Goal: Information Seeking & Learning: Learn about a topic

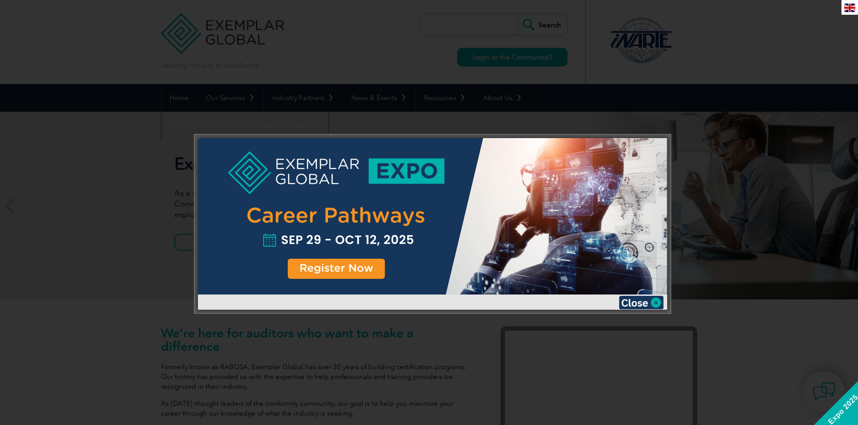
click at [701, 136] on div at bounding box center [429, 212] width 858 height 425
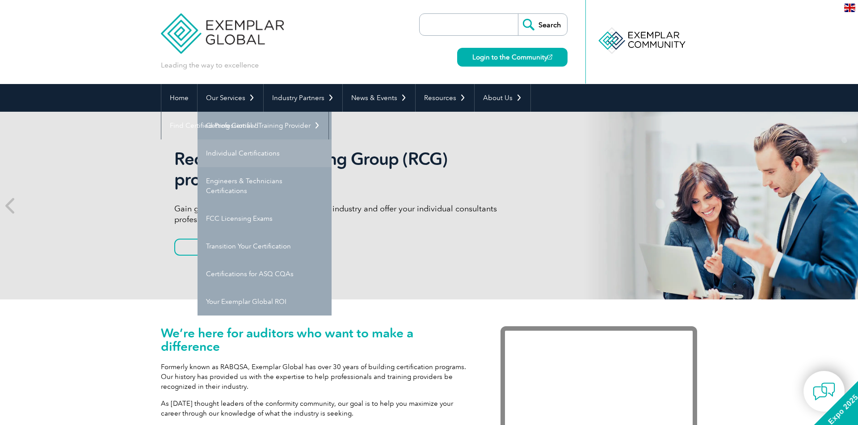
click at [240, 154] on link "Individual Certifications" at bounding box center [265, 153] width 134 height 28
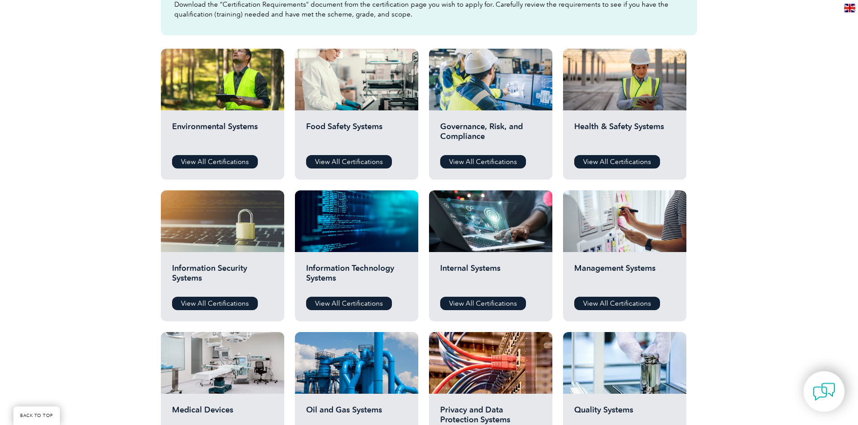
scroll to position [370, 0]
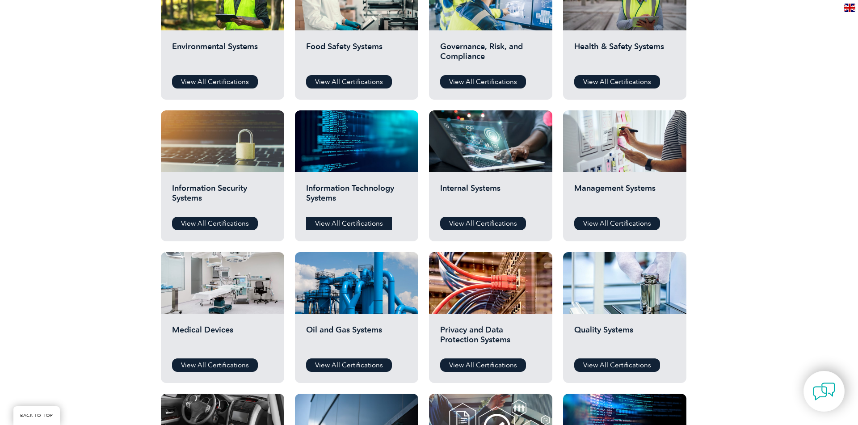
click at [337, 225] on link "View All Certifications" at bounding box center [349, 223] width 86 height 13
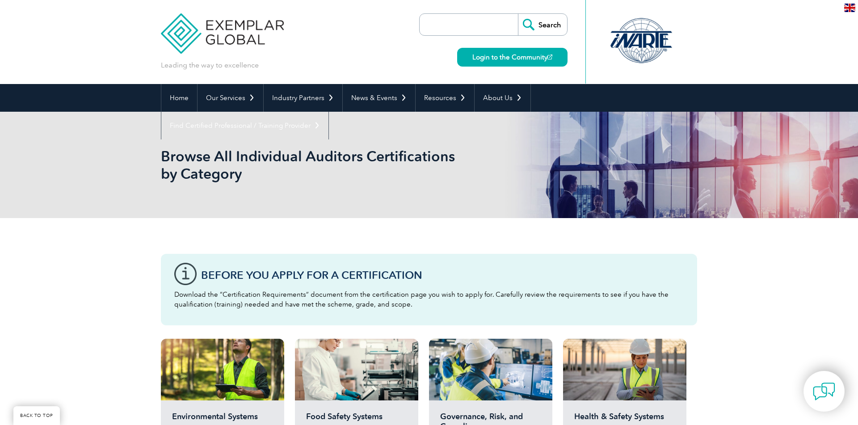
scroll to position [370, 0]
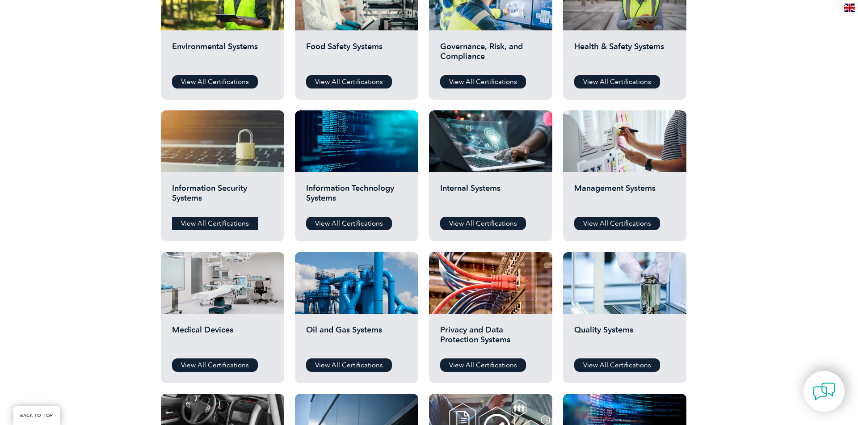
click at [236, 220] on link "View All Certifications" at bounding box center [215, 223] width 86 height 13
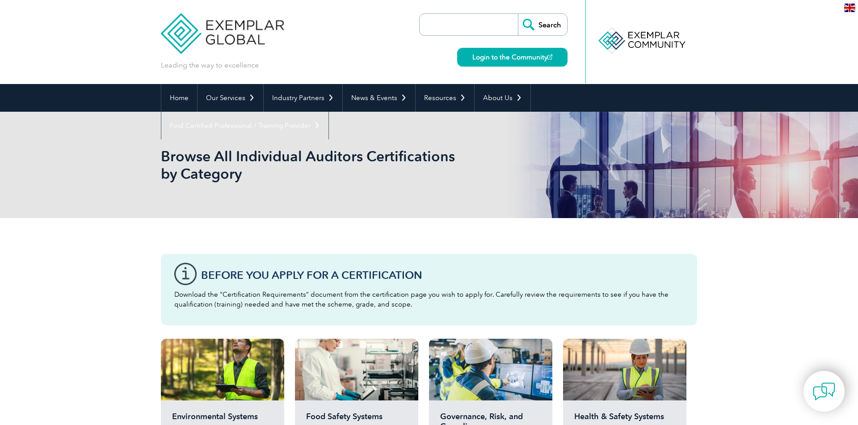
click at [486, 34] on input "search" at bounding box center [471, 24] width 94 height 21
type input "lead implementer"
click at [518, 14] on input "Search" at bounding box center [542, 24] width 49 height 21
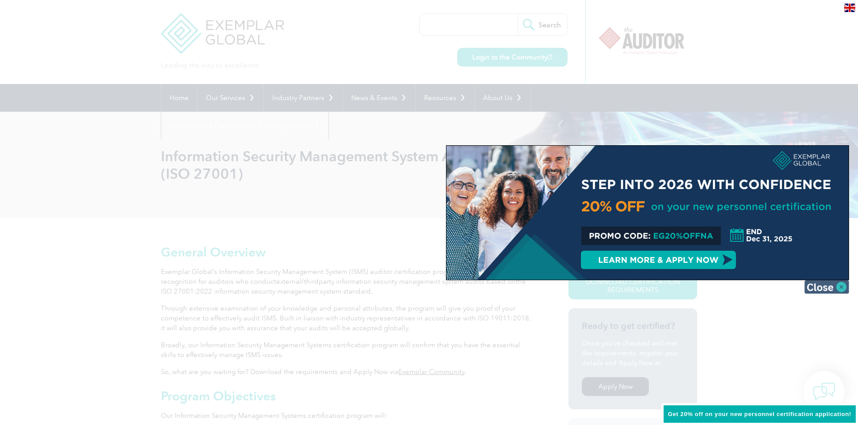
click at [842, 287] on img at bounding box center [827, 286] width 45 height 13
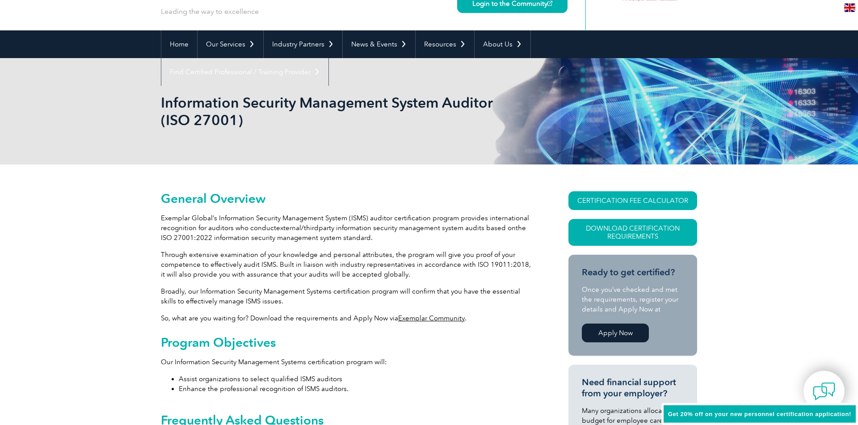
scroll to position [62, 0]
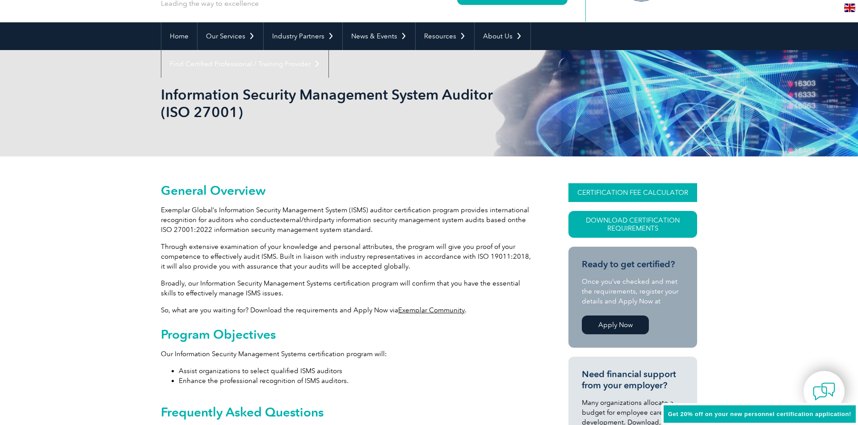
click at [591, 188] on link "CERTIFICATION FEE CALCULATOR" at bounding box center [633, 192] width 129 height 19
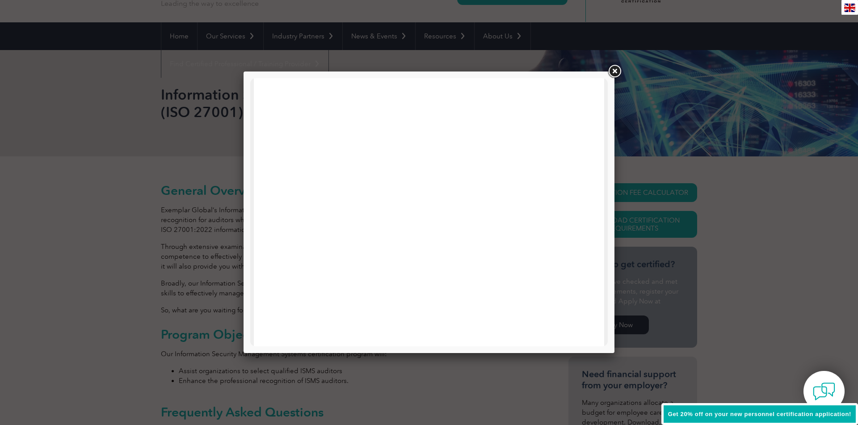
scroll to position [0, 0]
drag, startPoint x: 357, startPoint y: 86, endPoint x: 362, endPoint y: 127, distance: 41.5
click at [362, 127] on div at bounding box center [429, 425] width 350 height 695
click at [619, 73] on link at bounding box center [615, 71] width 16 height 16
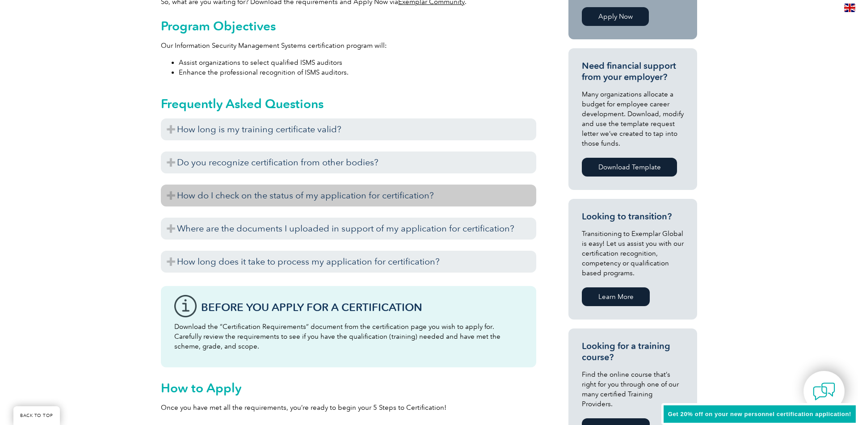
scroll to position [123, 0]
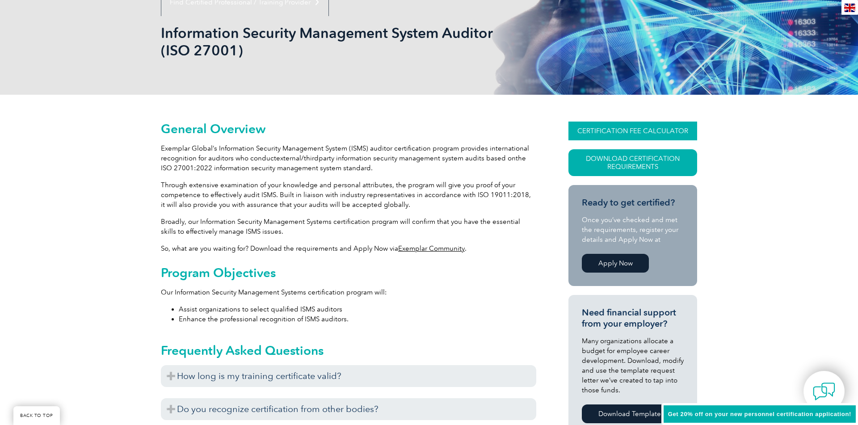
click at [586, 133] on link "CERTIFICATION FEE CALCULATOR" at bounding box center [633, 131] width 129 height 19
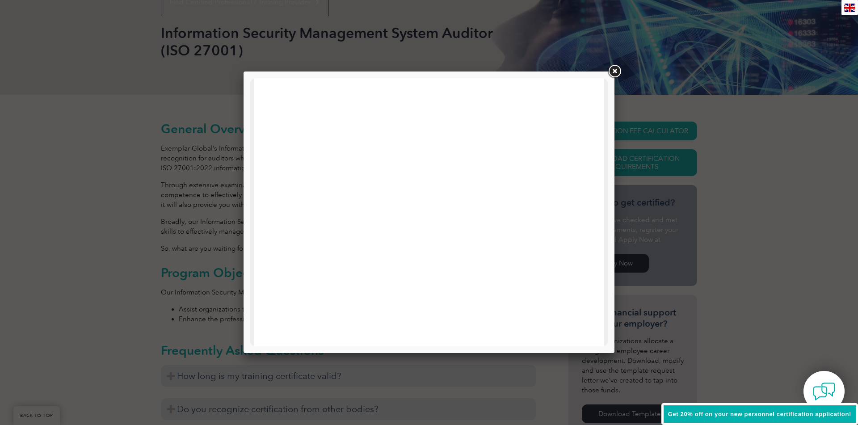
scroll to position [118, 0]
click at [672, 169] on div at bounding box center [429, 212] width 858 height 425
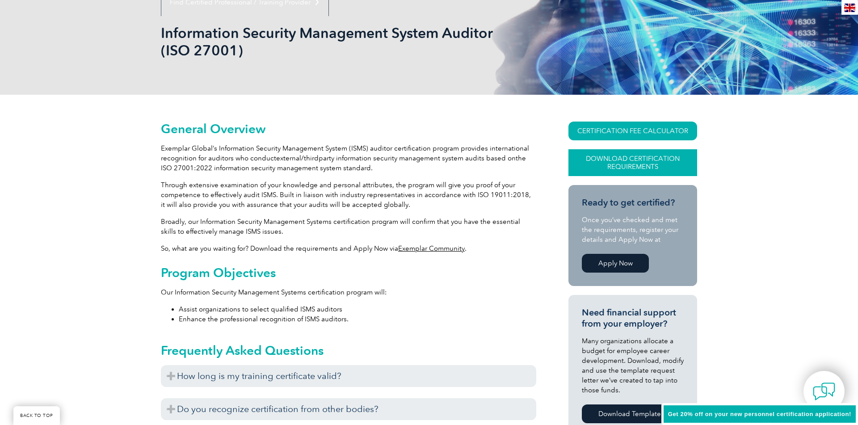
click at [626, 173] on link "Download Certification Requirements" at bounding box center [633, 162] width 129 height 27
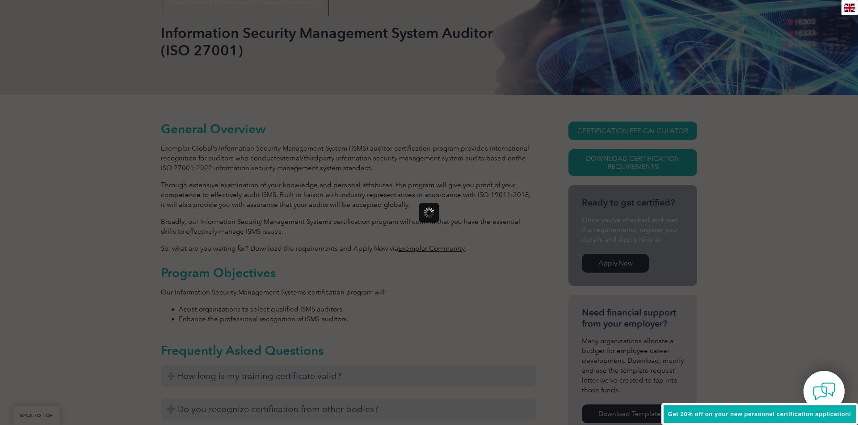
scroll to position [0, 0]
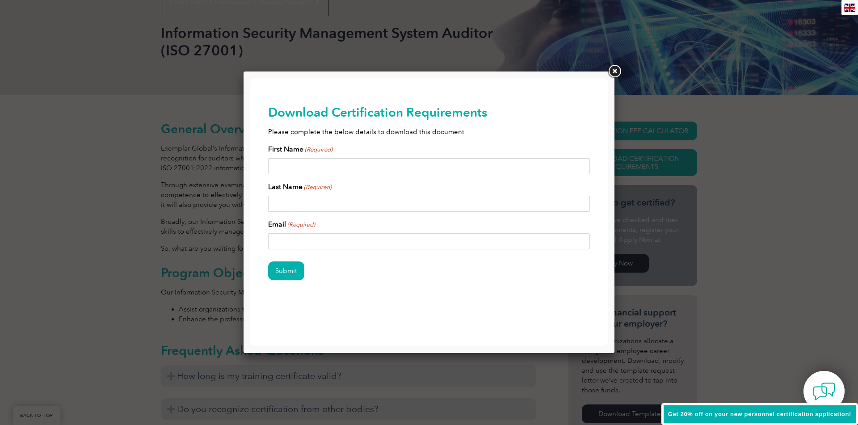
click at [612, 69] on link at bounding box center [615, 71] width 16 height 16
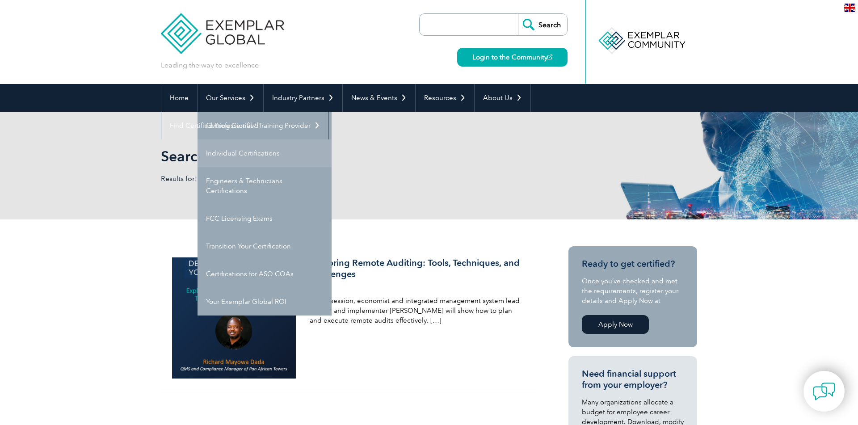
click at [246, 154] on link "Individual Certifications" at bounding box center [265, 153] width 134 height 28
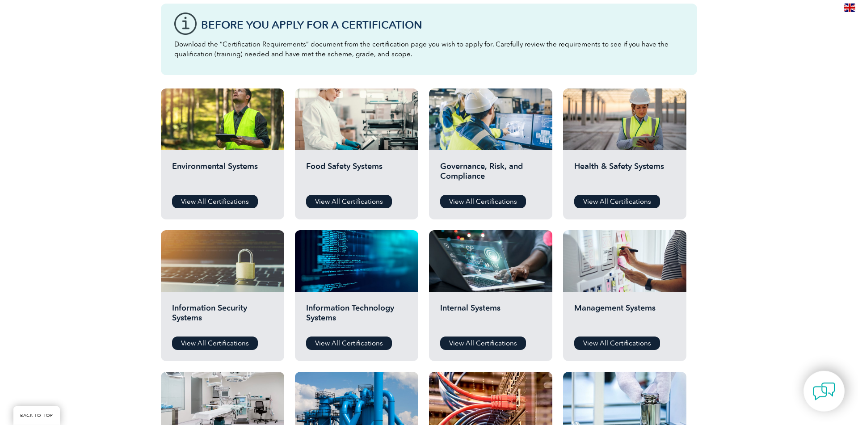
scroll to position [247, 0]
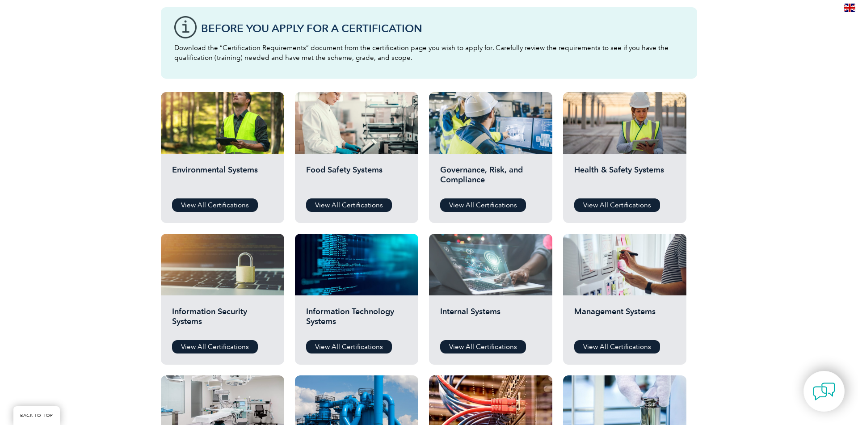
click at [502, 285] on div at bounding box center [490, 265] width 123 height 62
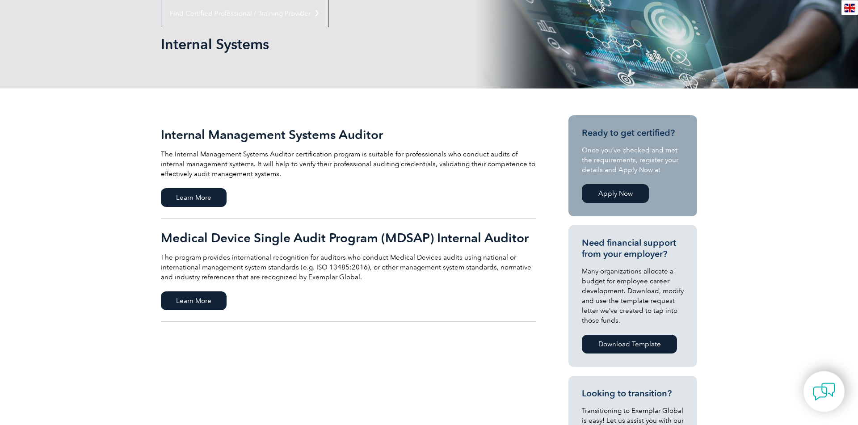
scroll to position [123, 0]
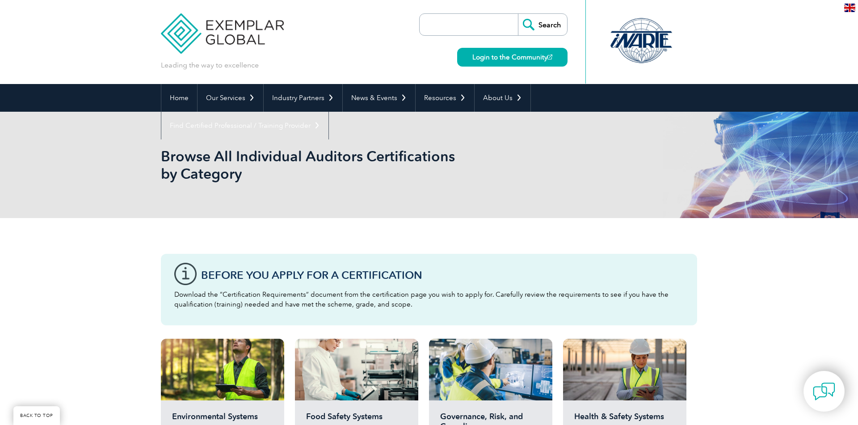
scroll to position [247, 0]
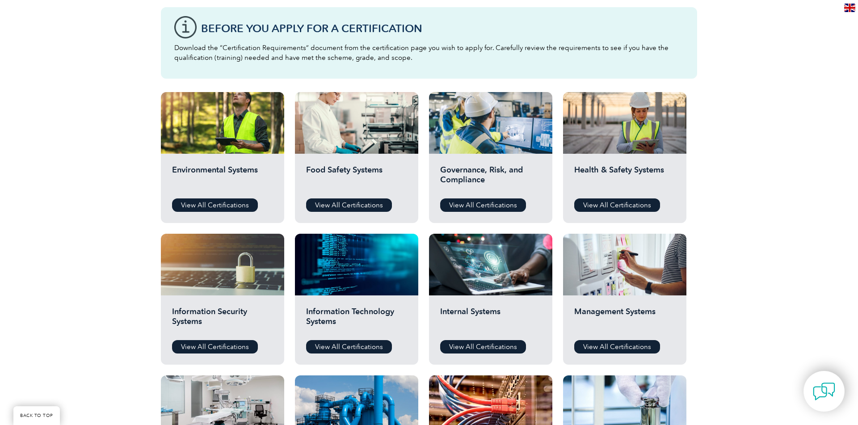
click at [601, 314] on h2 "Management Systems" at bounding box center [624, 320] width 101 height 27
click at [609, 354] on link "View All Certifications" at bounding box center [617, 346] width 86 height 13
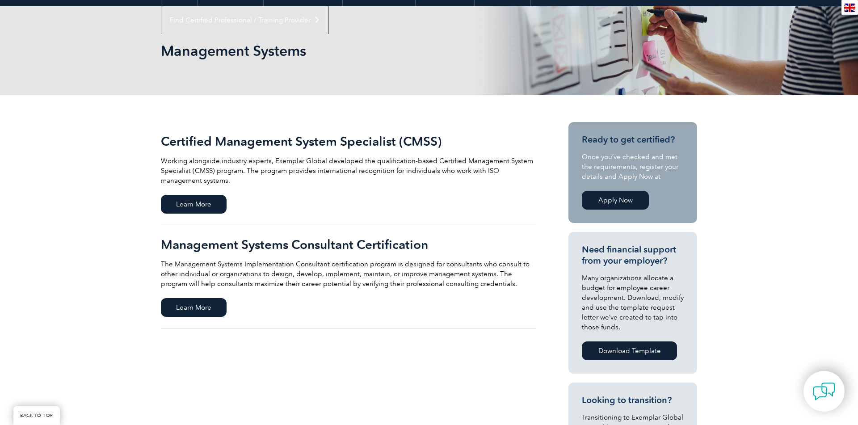
scroll to position [185, 0]
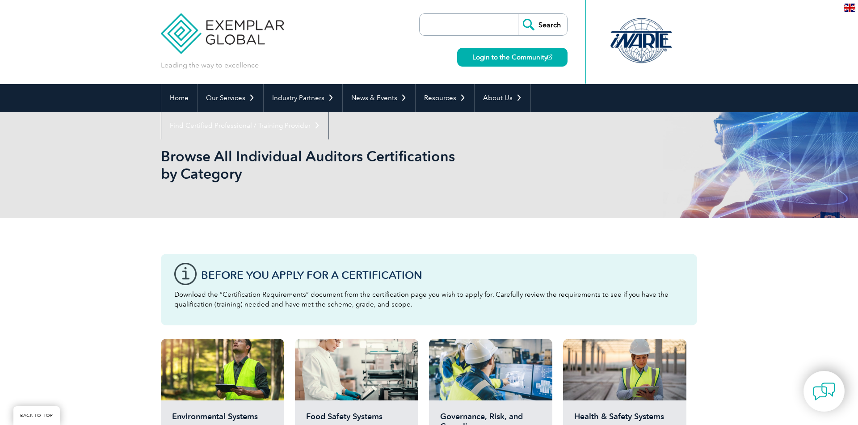
scroll to position [247, 0]
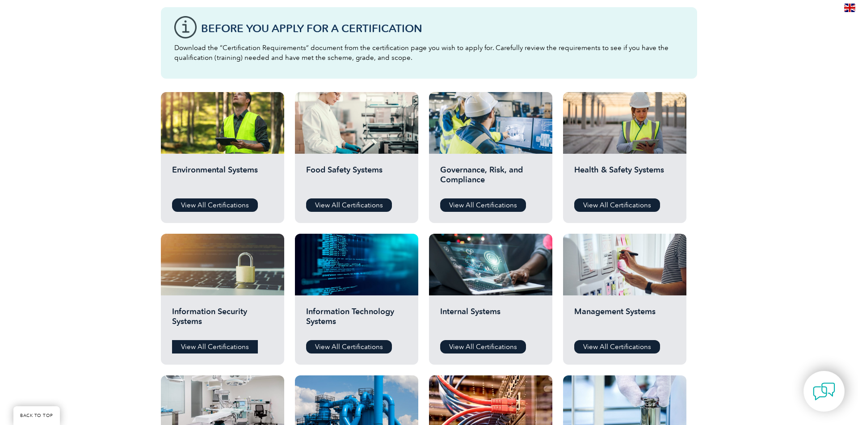
click at [228, 347] on link "View All Certifications" at bounding box center [215, 346] width 86 height 13
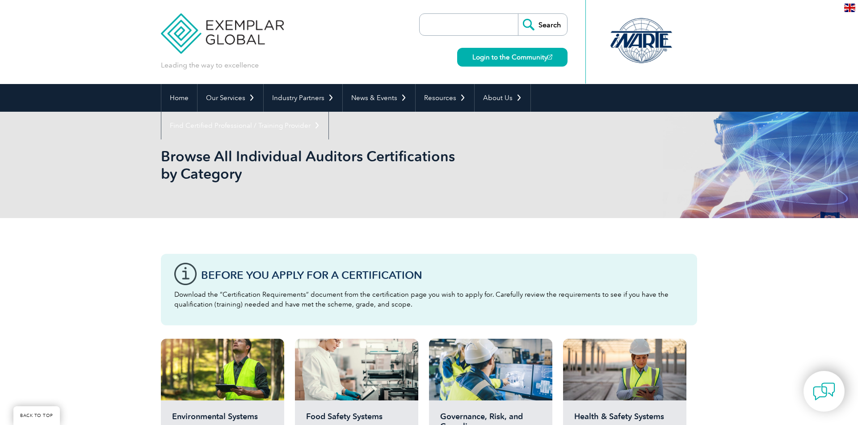
scroll to position [247, 0]
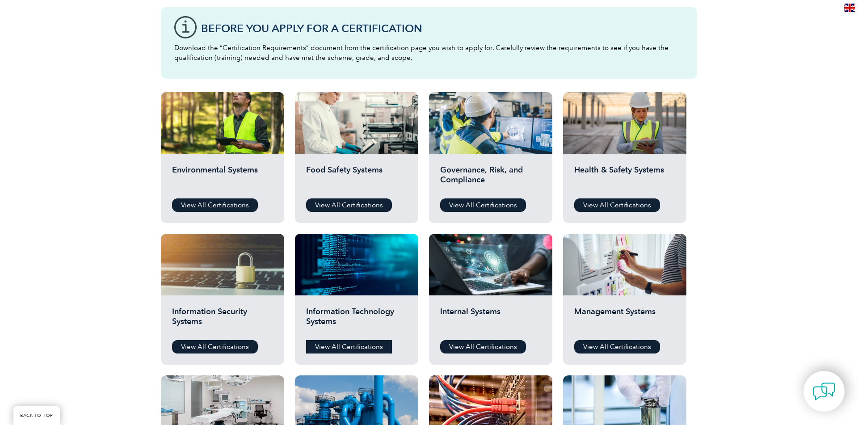
click at [338, 343] on link "View All Certifications" at bounding box center [349, 346] width 86 height 13
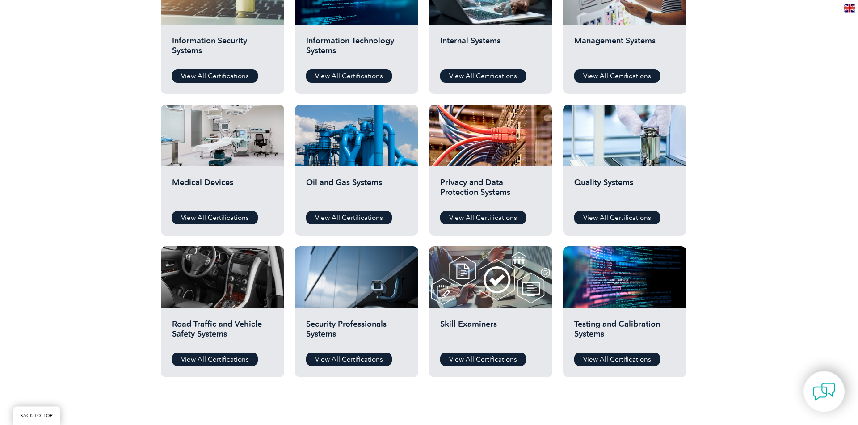
scroll to position [555, 0]
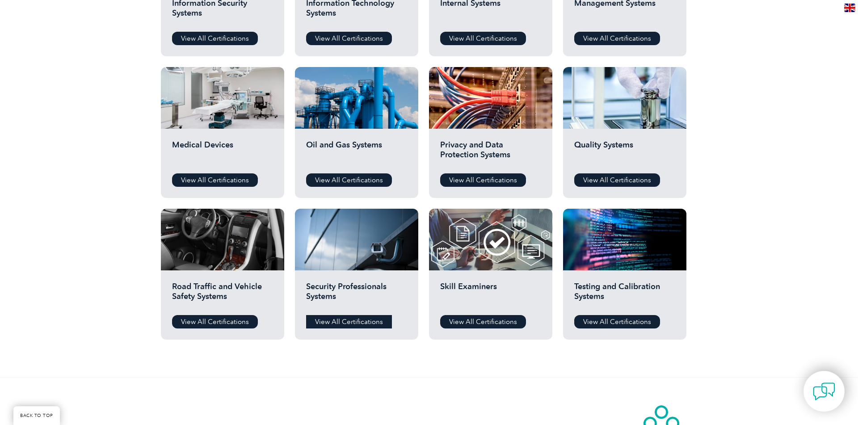
click at [374, 321] on link "View All Certifications" at bounding box center [349, 321] width 86 height 13
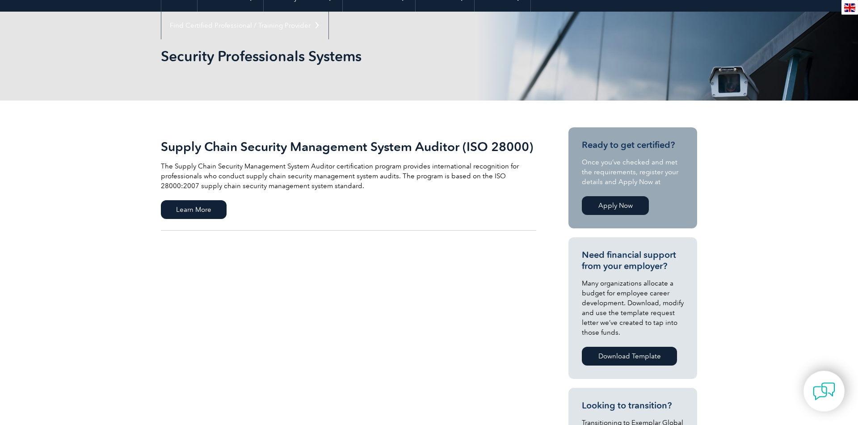
scroll to position [123, 0]
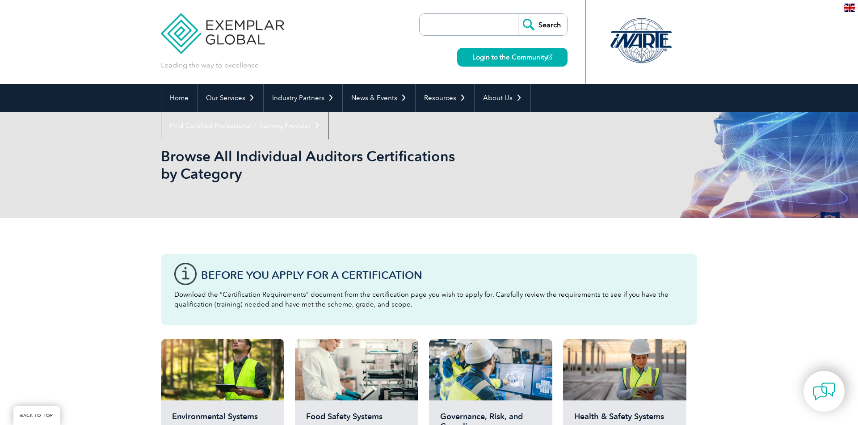
scroll to position [555, 0]
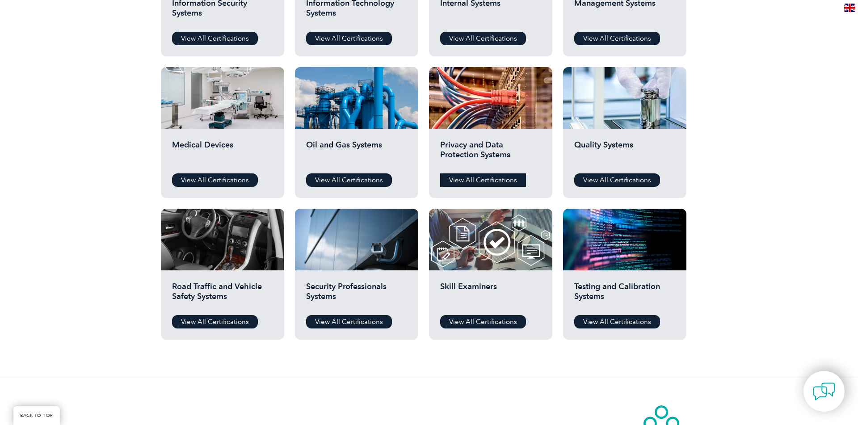
click at [500, 178] on link "View All Certifications" at bounding box center [483, 179] width 86 height 13
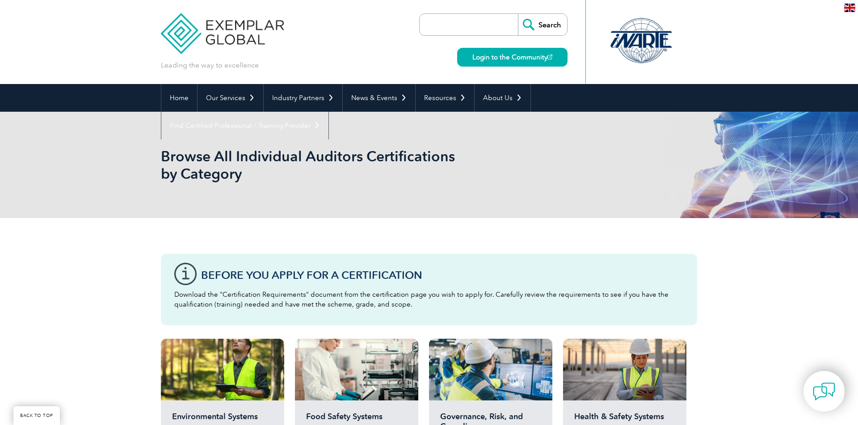
scroll to position [555, 0]
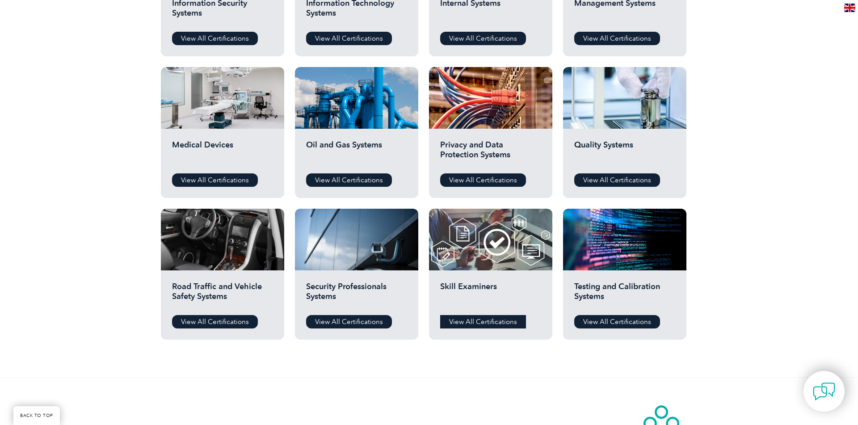
click at [473, 323] on link "View All Certifications" at bounding box center [483, 321] width 86 height 13
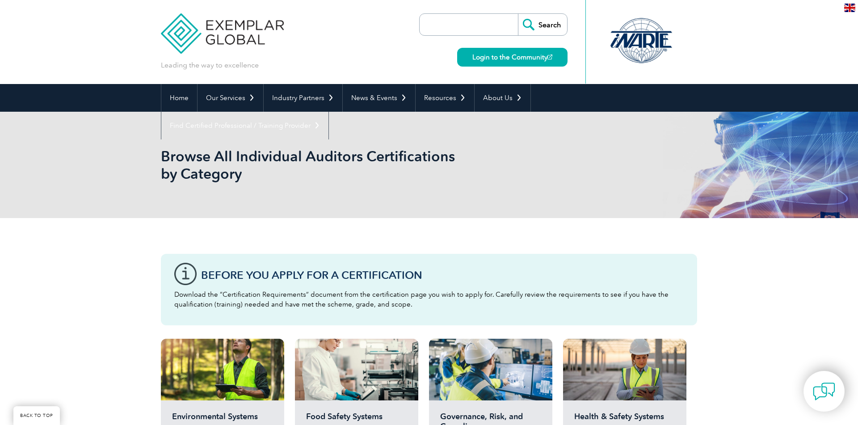
scroll to position [555, 0]
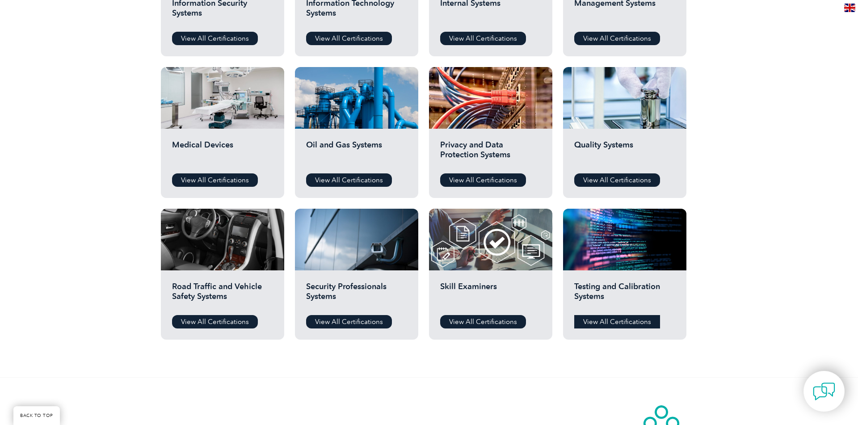
click at [593, 319] on link "View All Certifications" at bounding box center [617, 321] width 86 height 13
